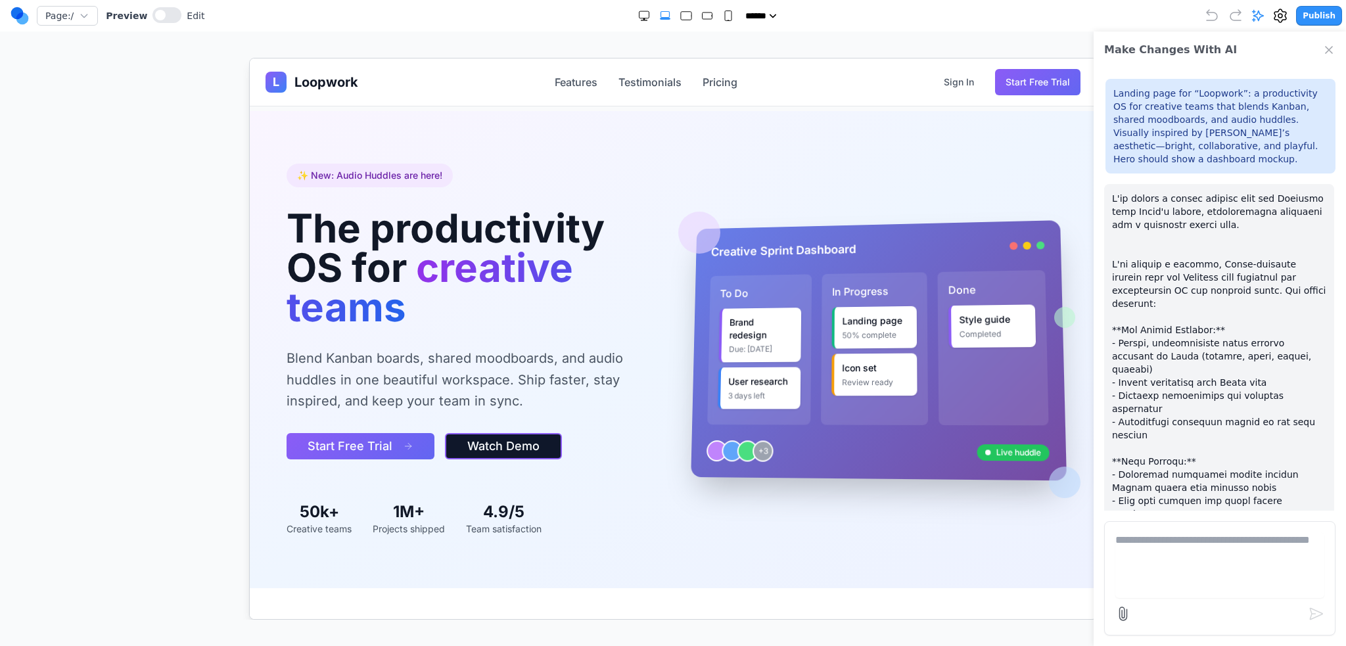
click at [16, 18] on circle at bounding box center [22, 18] width 12 height 12
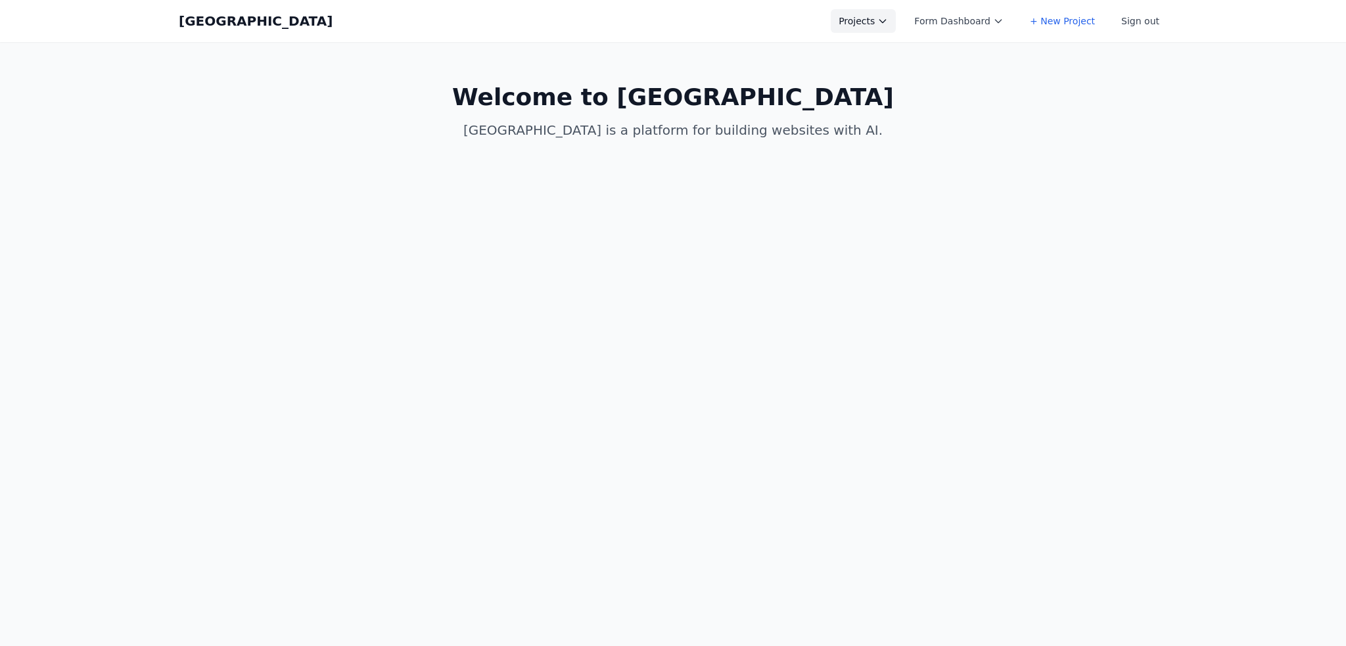
click at [865, 16] on button "Projects" at bounding box center [863, 21] width 65 height 24
click at [920, 150] on link "Clario Framer Template" at bounding box center [904, 155] width 147 height 24
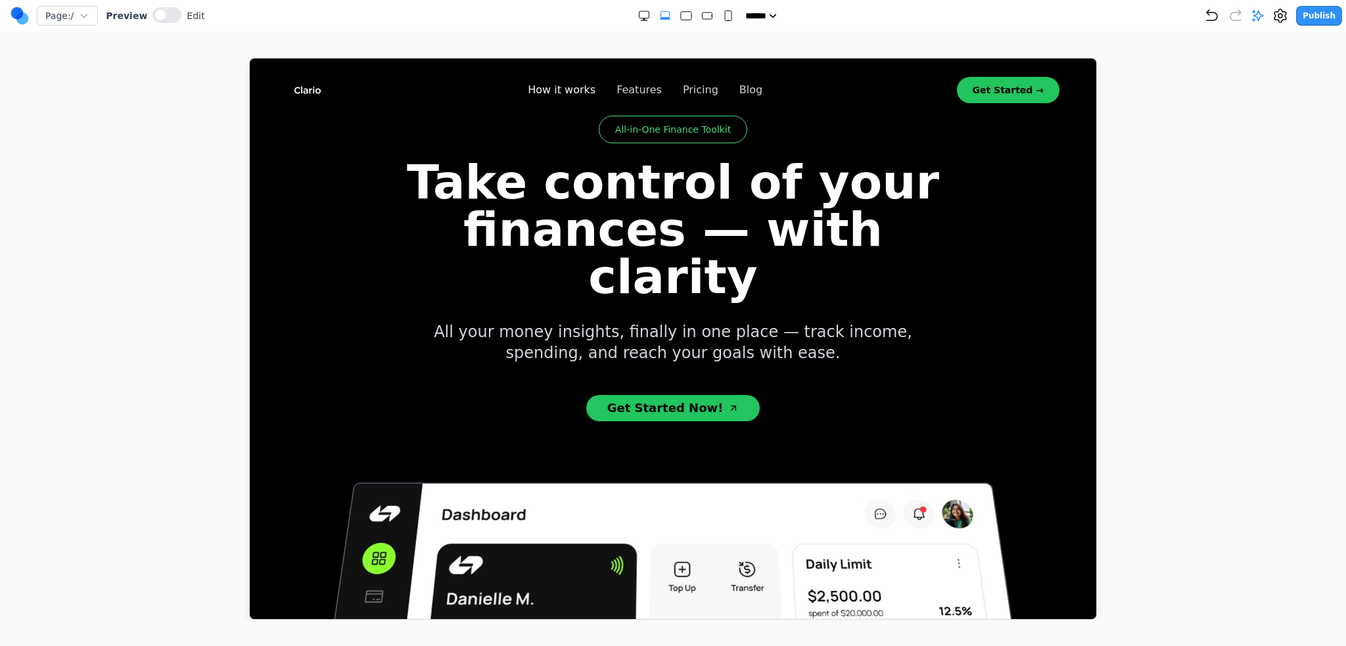
click at [574, 94] on link "How it works" at bounding box center [561, 89] width 68 height 16
click at [637, 91] on link "Features" at bounding box center [638, 89] width 45 height 16
click at [569, 84] on link "How it works" at bounding box center [561, 89] width 68 height 16
click at [698, 83] on link "Pricing" at bounding box center [699, 89] width 35 height 16
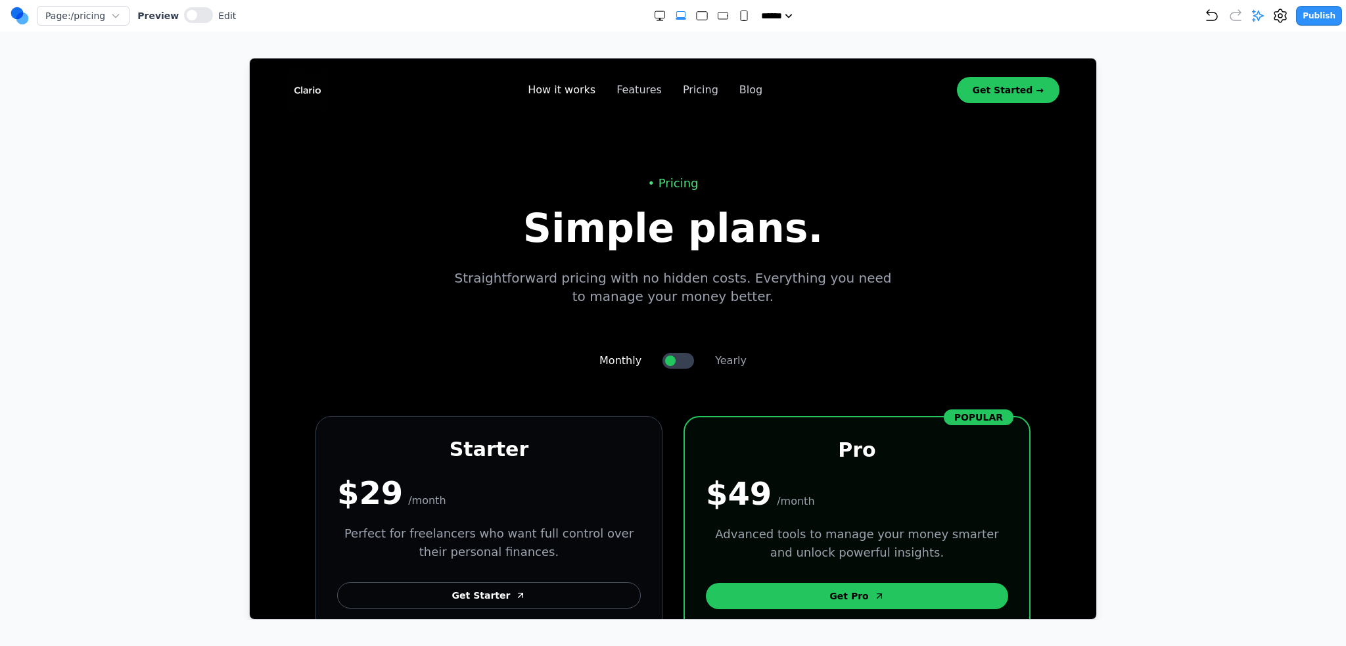
click at [569, 86] on link "How it works" at bounding box center [561, 89] width 68 height 16
click at [628, 90] on link "Features" at bounding box center [638, 89] width 45 height 16
click at [295, 86] on img at bounding box center [307, 89] width 42 height 42
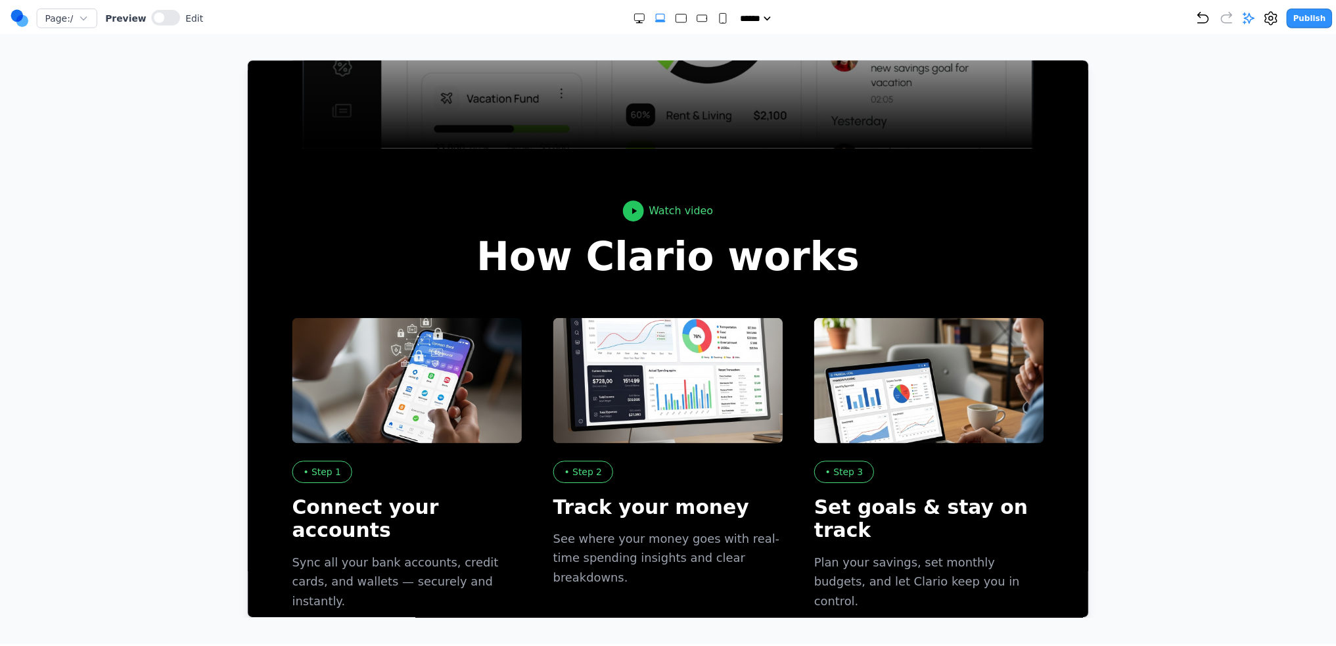
scroll to position [518, 0]
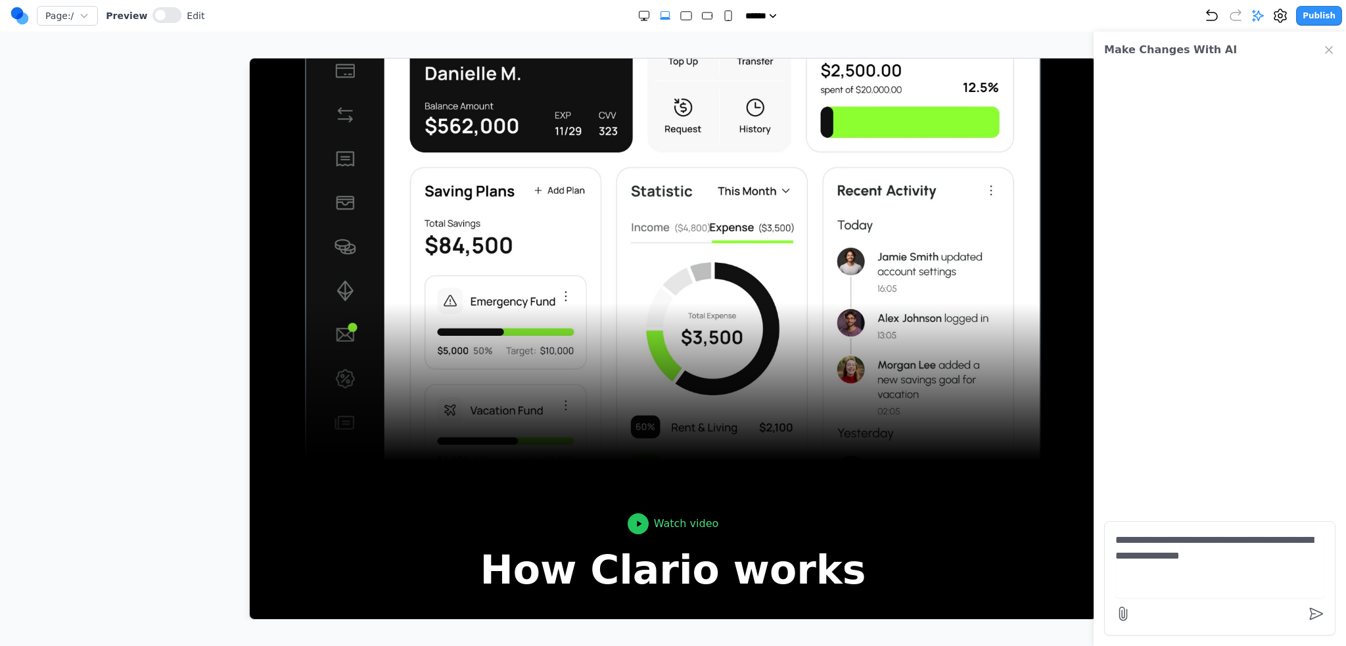
type textarea "**********"
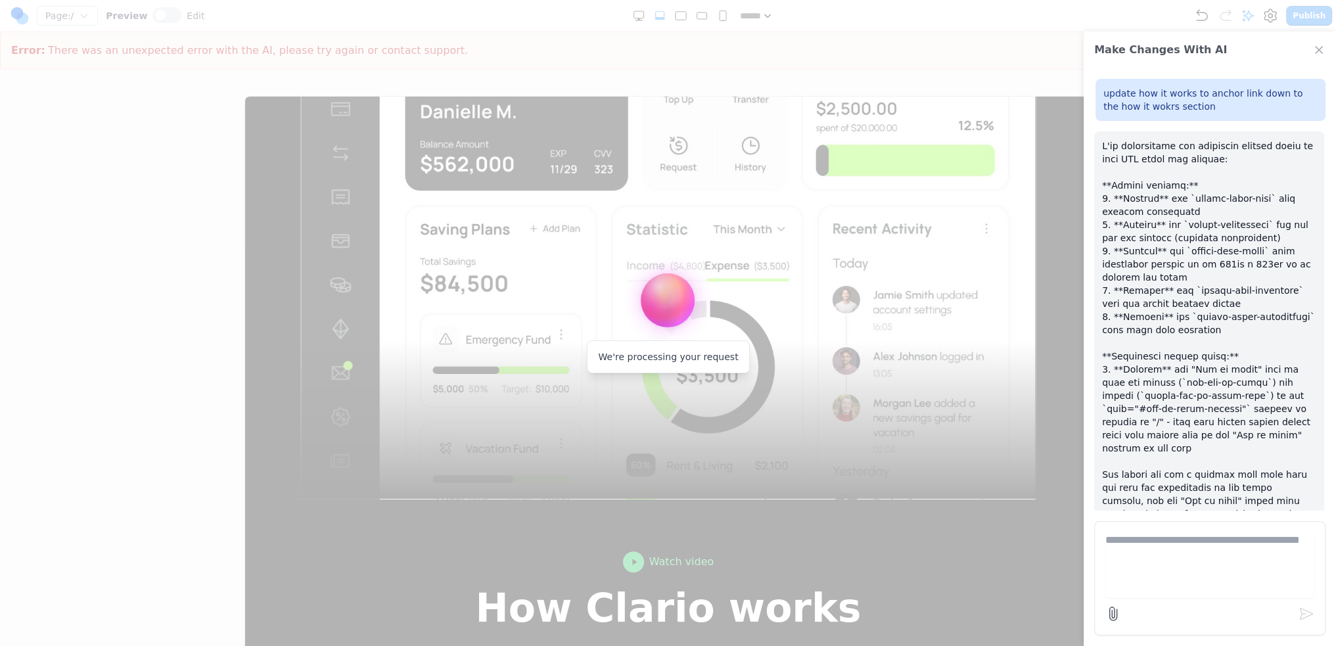
scroll to position [6412, 0]
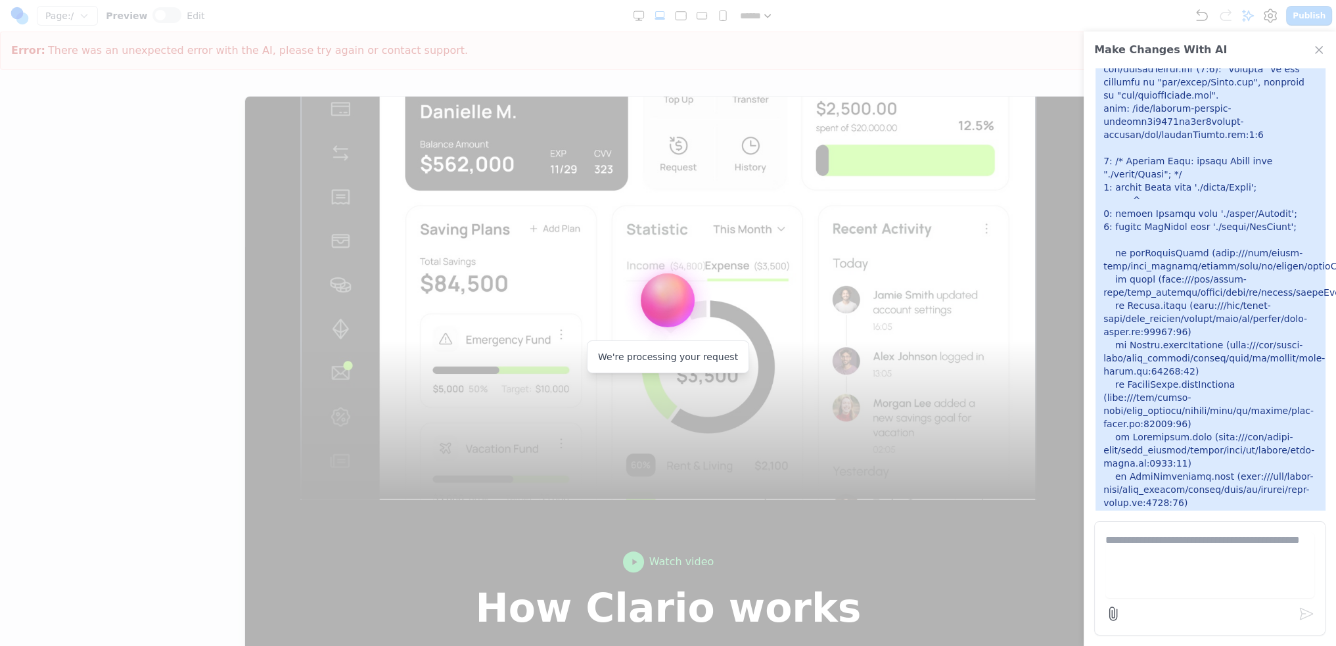
click at [1170, 566] on textarea at bounding box center [1209, 565] width 209 height 66
click at [1178, 551] on textarea at bounding box center [1209, 565] width 209 height 66
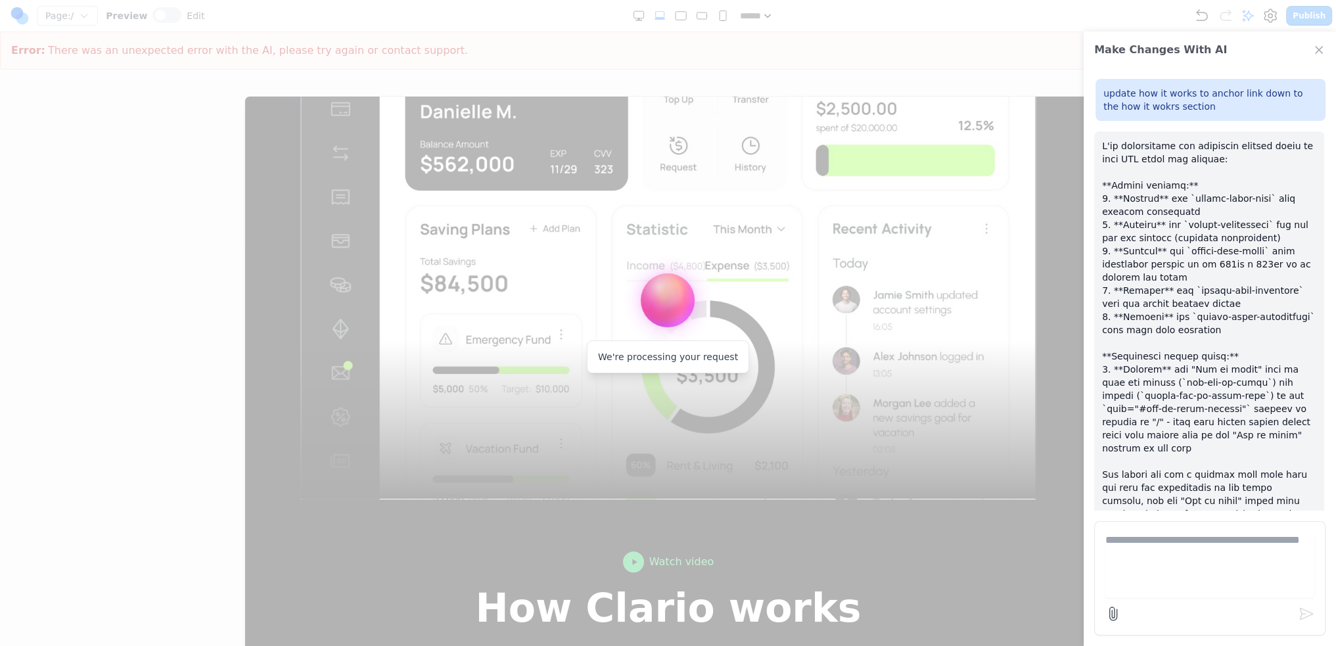
scroll to position [394, 0]
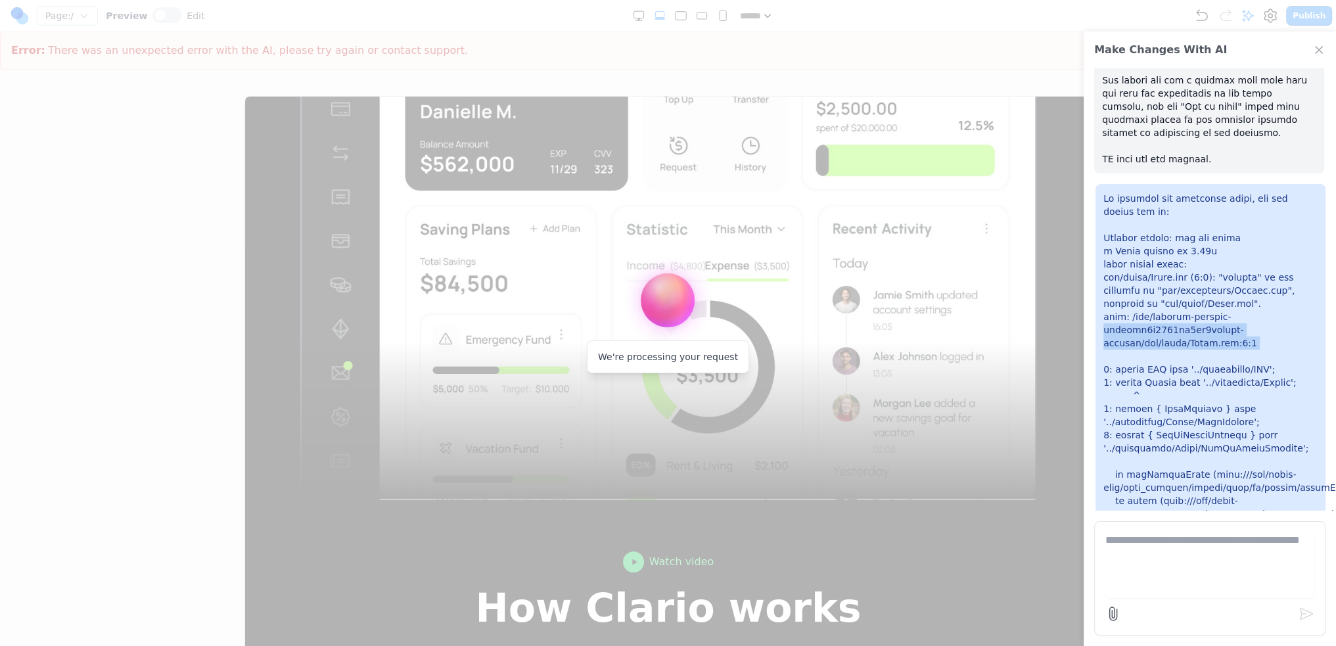
drag, startPoint x: 1230, startPoint y: 289, endPoint x: 1235, endPoint y: 329, distance: 40.4
click at [1235, 329] on p at bounding box center [1210, 540] width 214 height 697
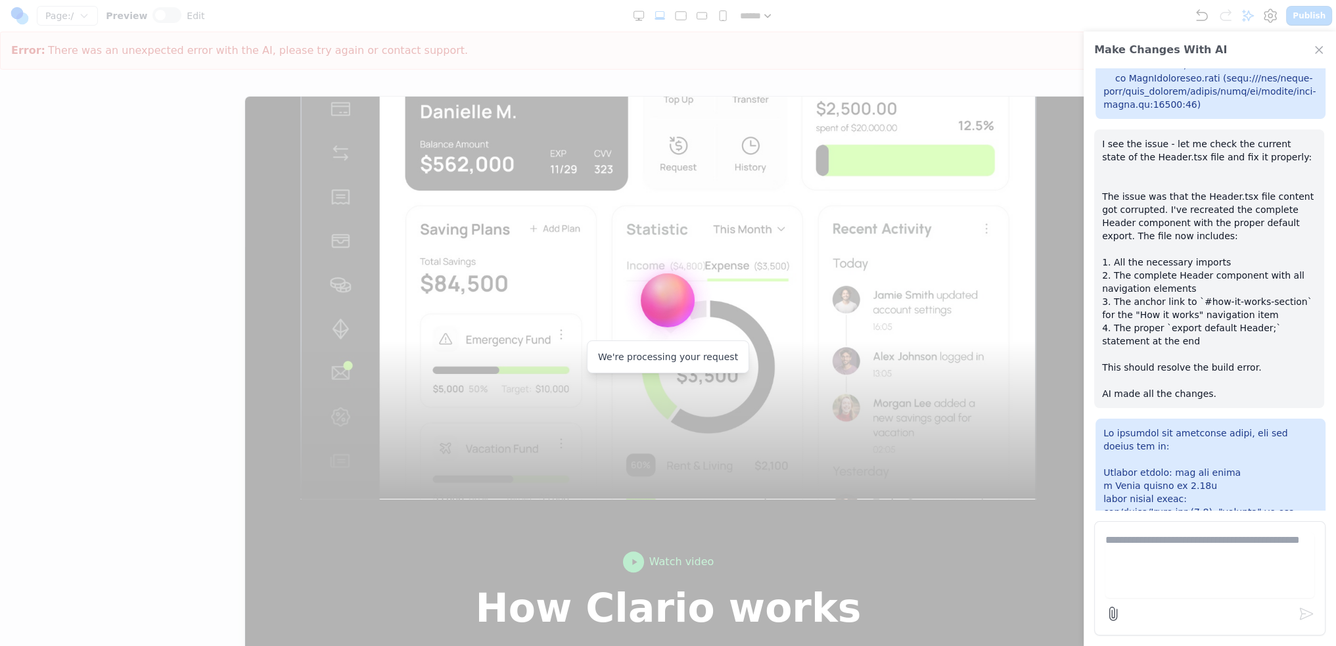
scroll to position [2169, 0]
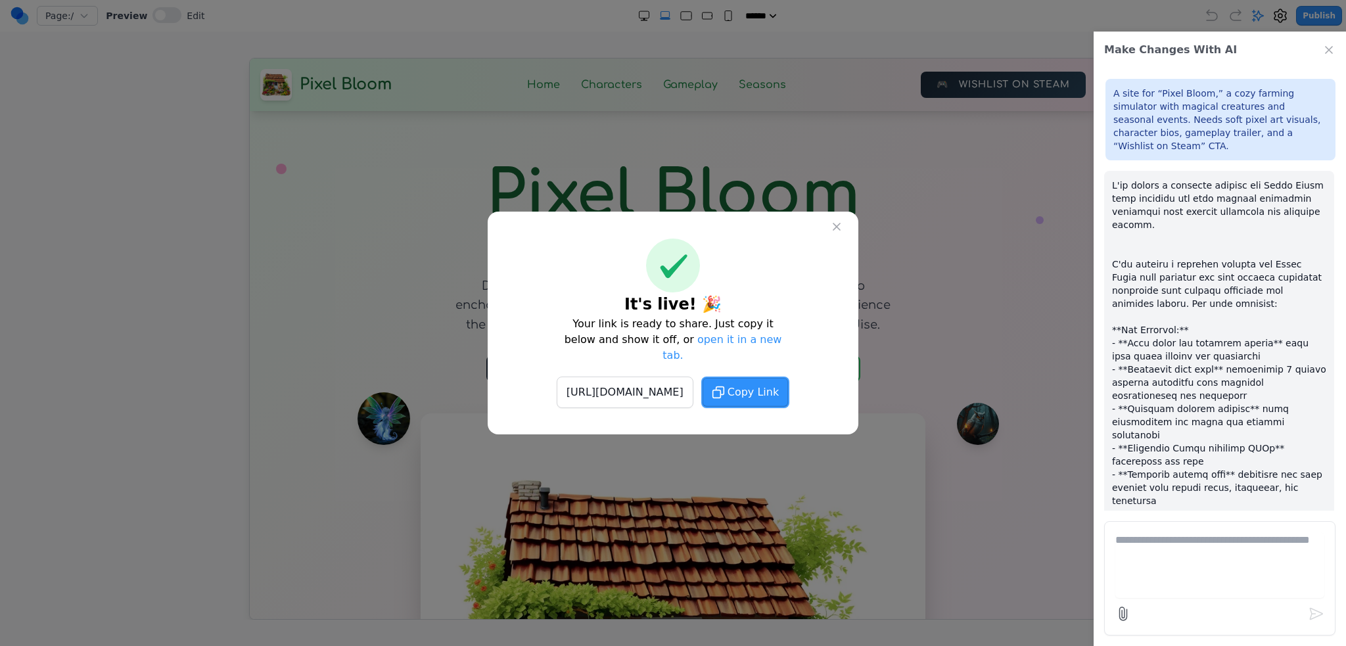
scroll to position [317, 0]
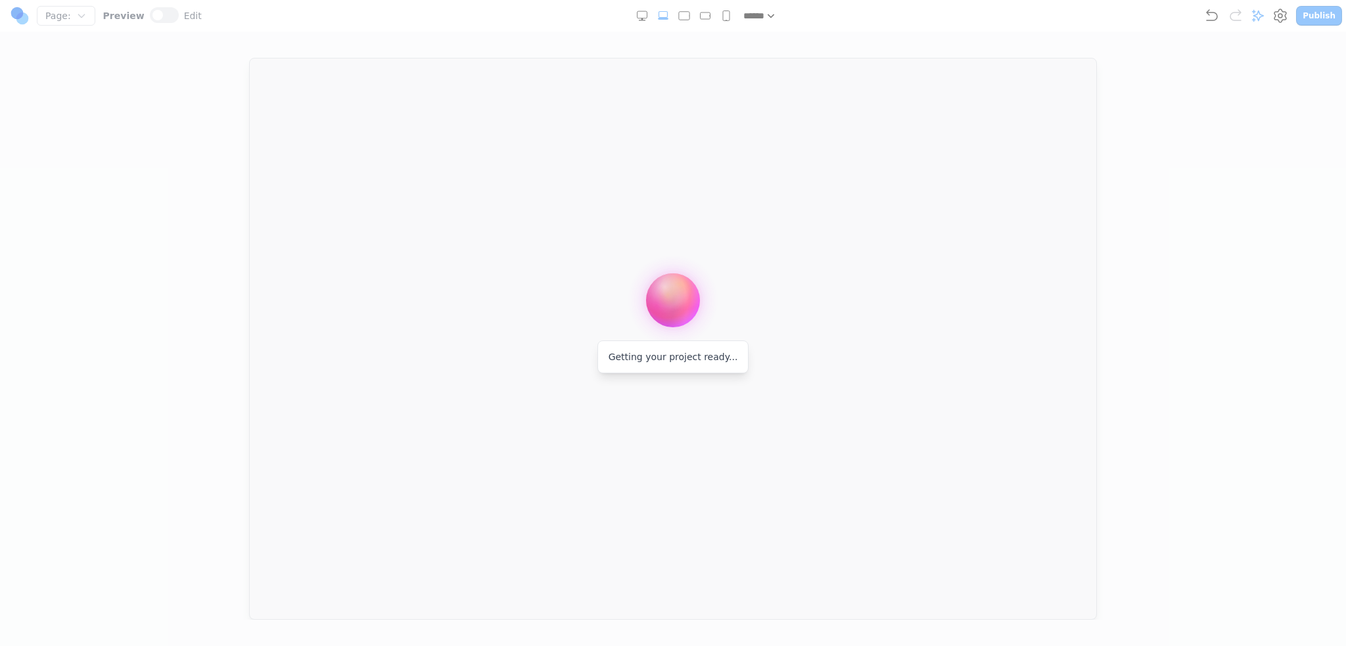
click at [741, 346] on div at bounding box center [673, 323] width 1346 height 646
click at [814, 322] on div at bounding box center [673, 323] width 1346 height 646
click at [873, 390] on div at bounding box center [673, 323] width 1346 height 646
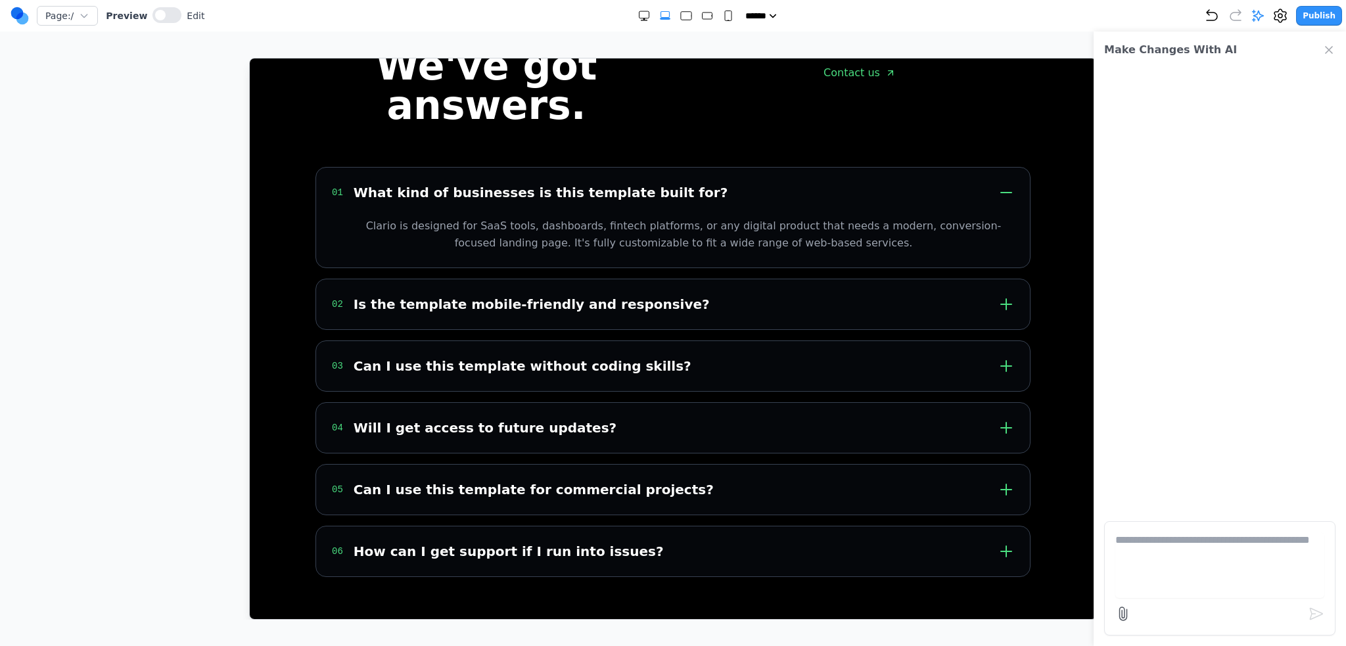
scroll to position [4722, 0]
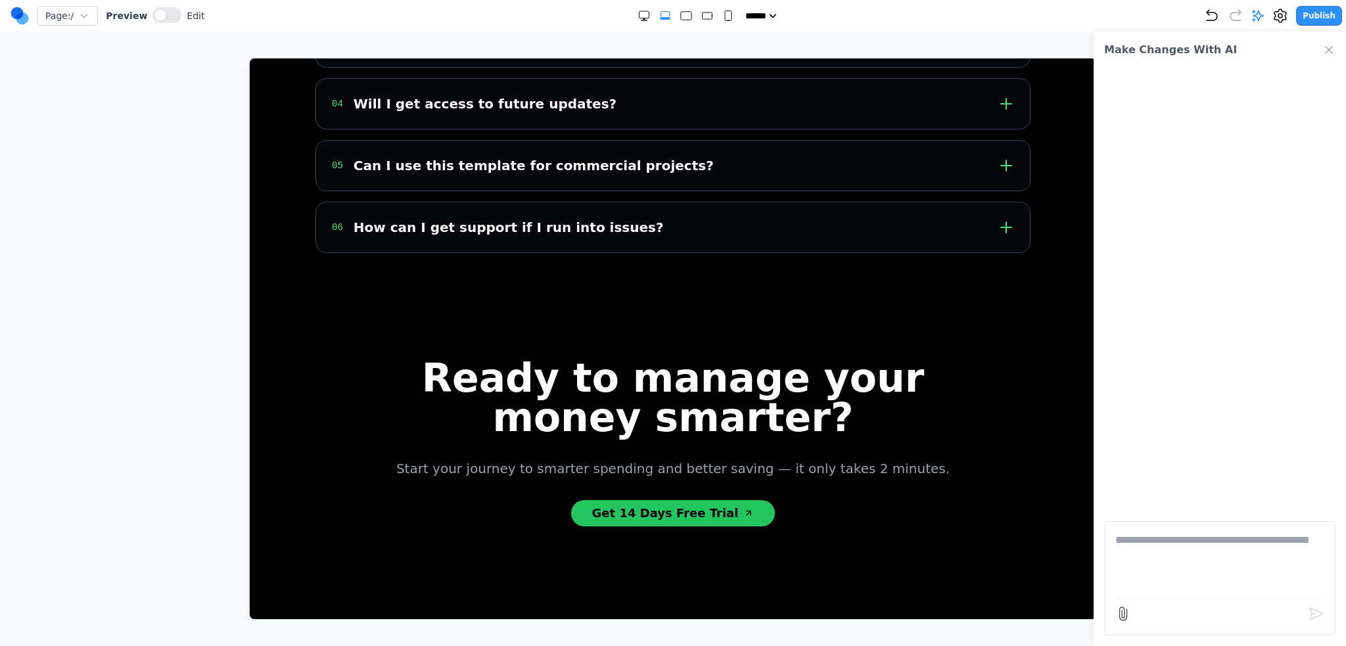
click at [1335, 53] on div "Make Changes With AI" at bounding box center [1220, 50] width 252 height 37
click at [1326, 49] on icon "Close Chat" at bounding box center [1328, 49] width 13 height 13
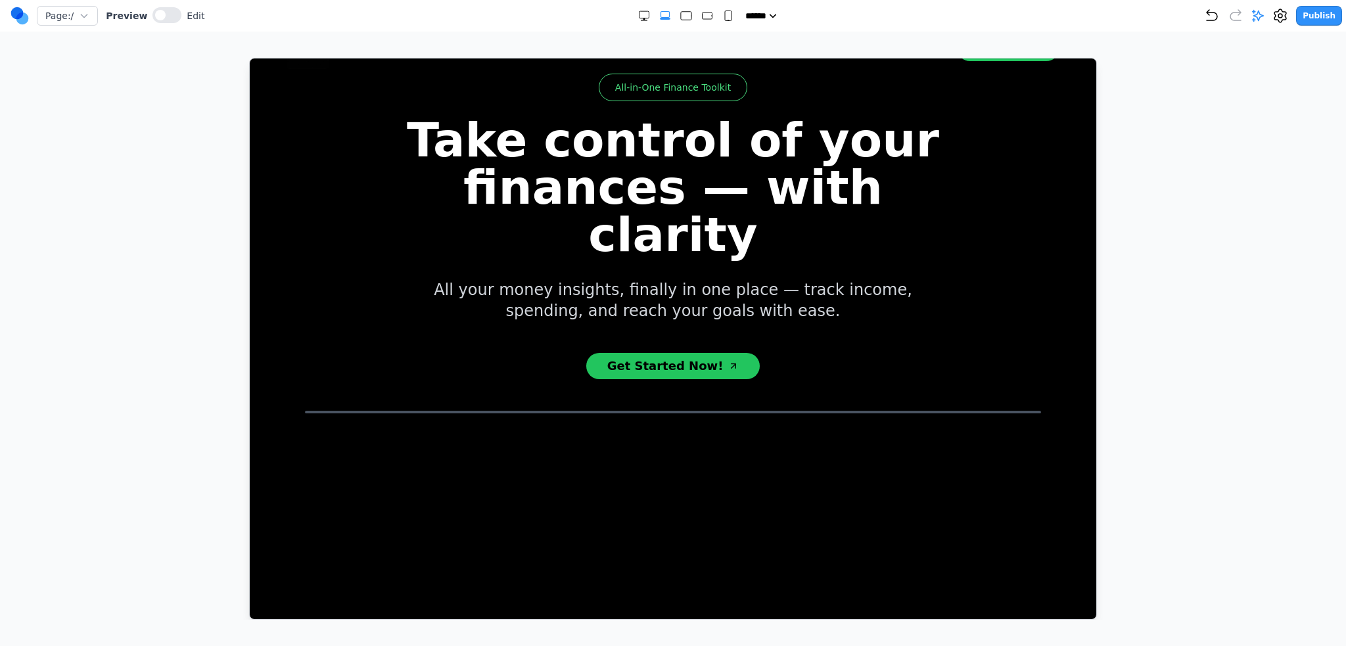
scroll to position [0, 0]
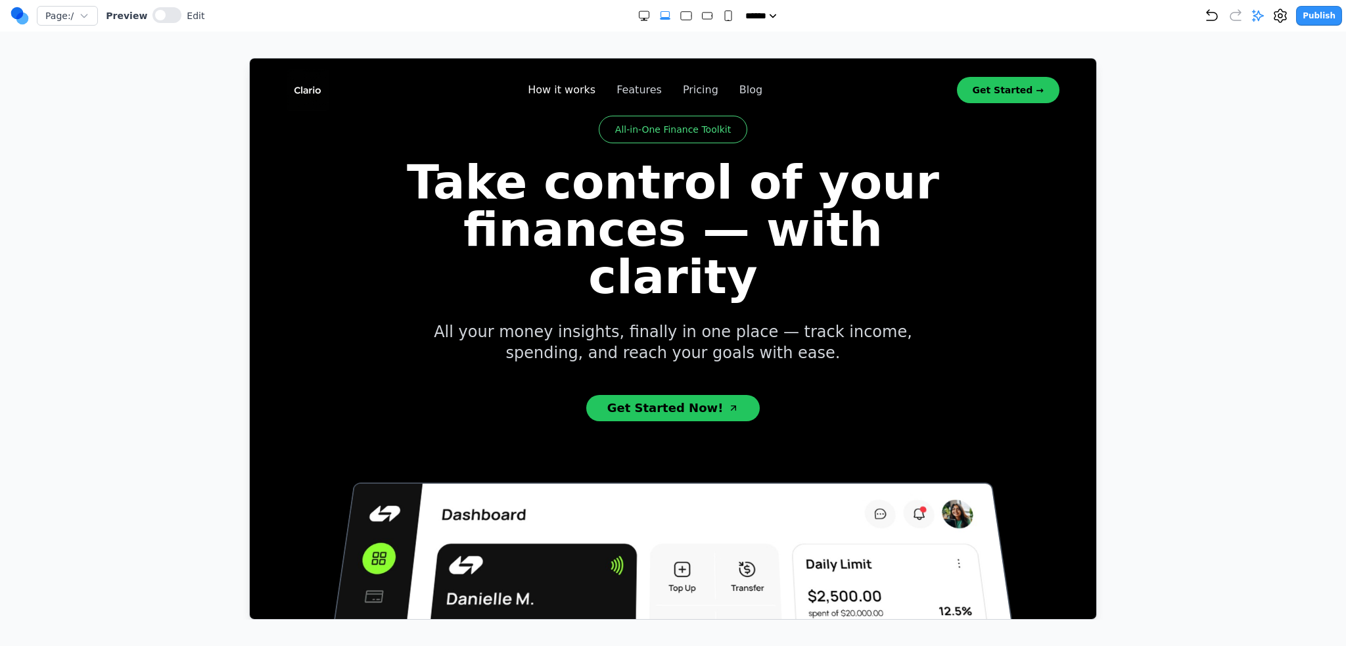
click at [589, 83] on link "How it works" at bounding box center [561, 89] width 68 height 16
click at [630, 92] on link "Features" at bounding box center [638, 89] width 45 height 16
click at [692, 91] on link "Pricing" at bounding box center [699, 89] width 35 height 16
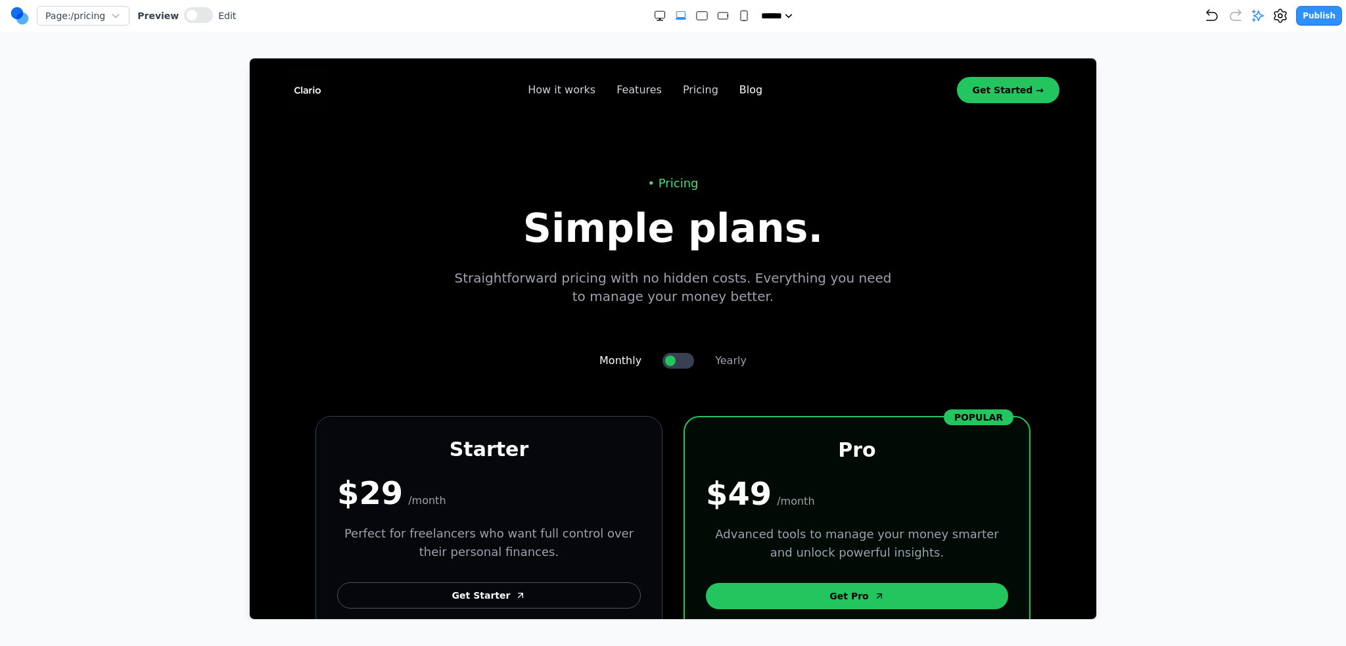
click at [739, 87] on link "Blog" at bounding box center [750, 89] width 23 height 16
click at [595, 86] on link "How it works" at bounding box center [561, 89] width 68 height 16
click at [759, 88] on nav "How it works Features Pricing Blog Get Started →" at bounding box center [672, 89] width 815 height 42
click at [749, 89] on link "Blog" at bounding box center [750, 89] width 23 height 16
click at [570, 89] on link "How it works" at bounding box center [561, 89] width 68 height 16
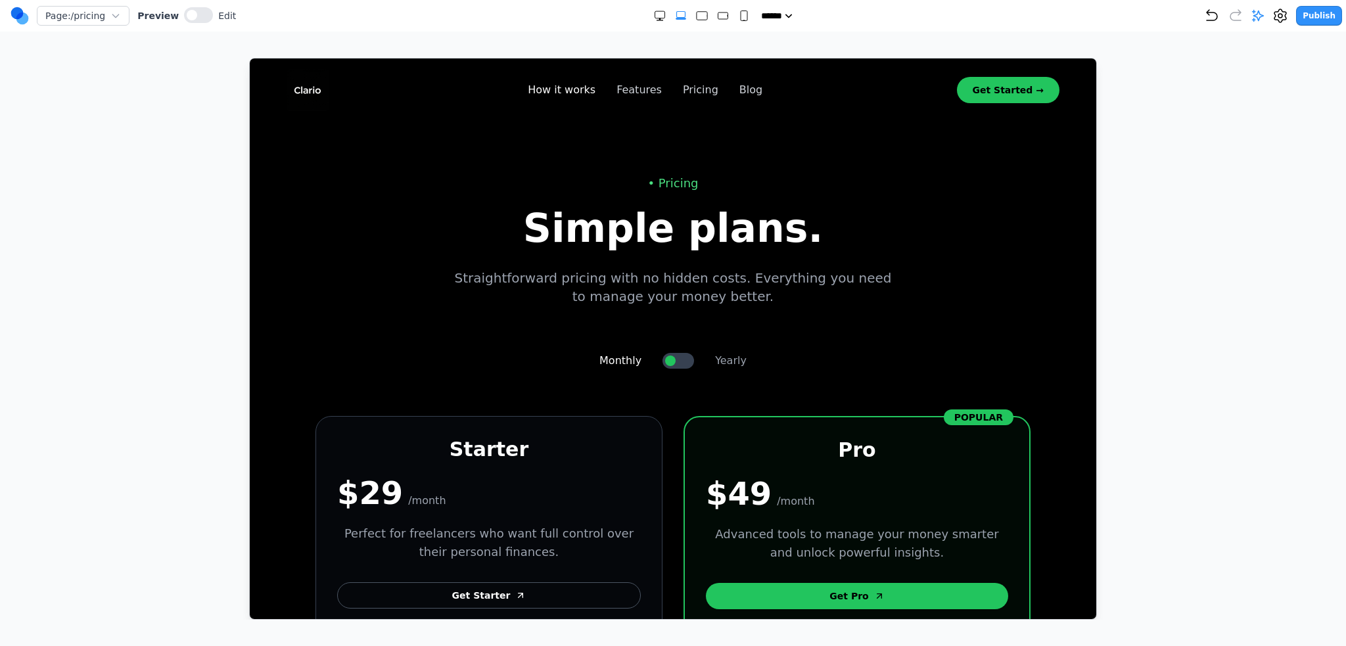
click at [557, 86] on link "How it works" at bounding box center [561, 89] width 68 height 16
click at [540, 93] on link "How it works" at bounding box center [561, 89] width 68 height 16
